Goal: Task Accomplishment & Management: Manage account settings

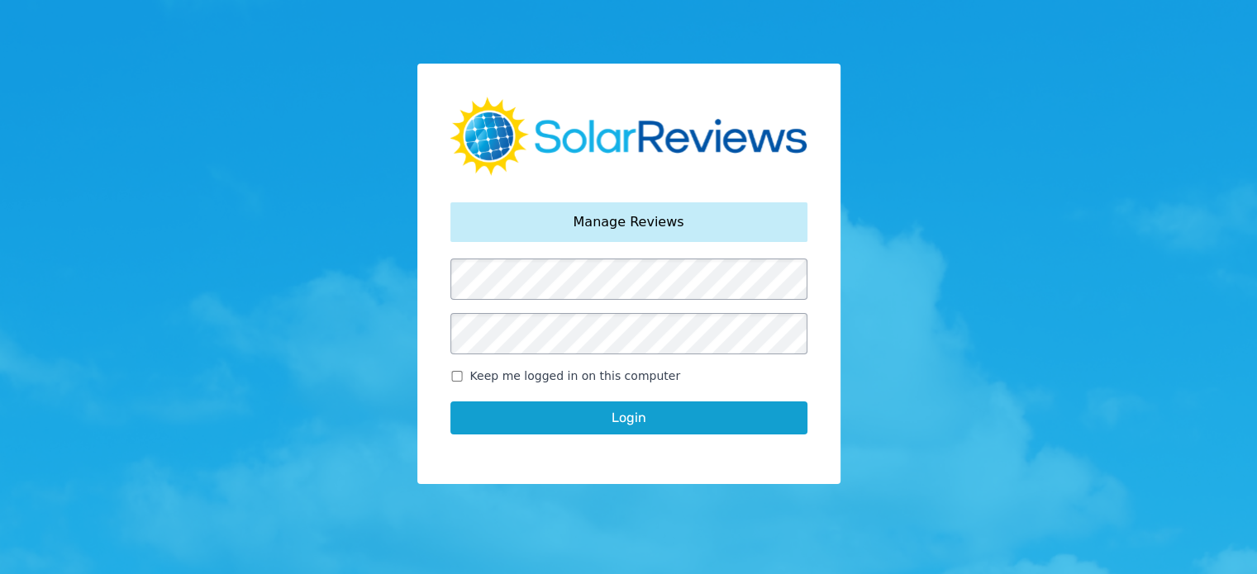
click at [569, 417] on button "Login" at bounding box center [628, 418] width 357 height 33
click at [455, 377] on input "Keep me logged in on this computer" at bounding box center [456, 376] width 13 height 11
checkbox input "true"
click at [607, 421] on button "Login" at bounding box center [628, 418] width 357 height 33
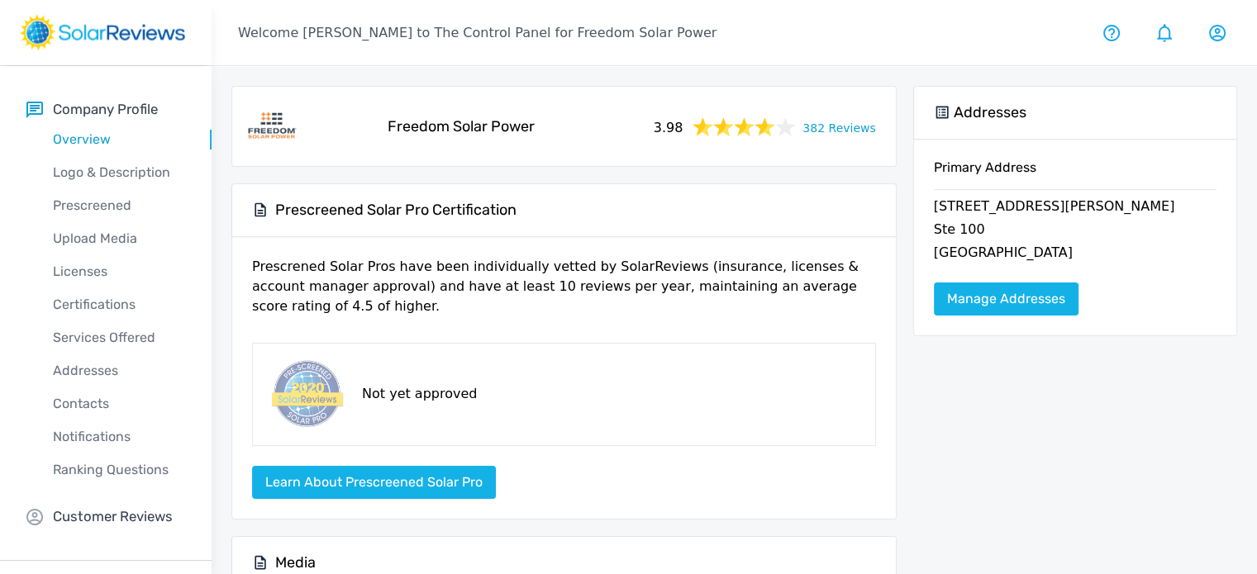
click at [829, 124] on link "382 Reviews" at bounding box center [838, 127] width 73 height 21
